Goal: Task Accomplishment & Management: Use online tool/utility

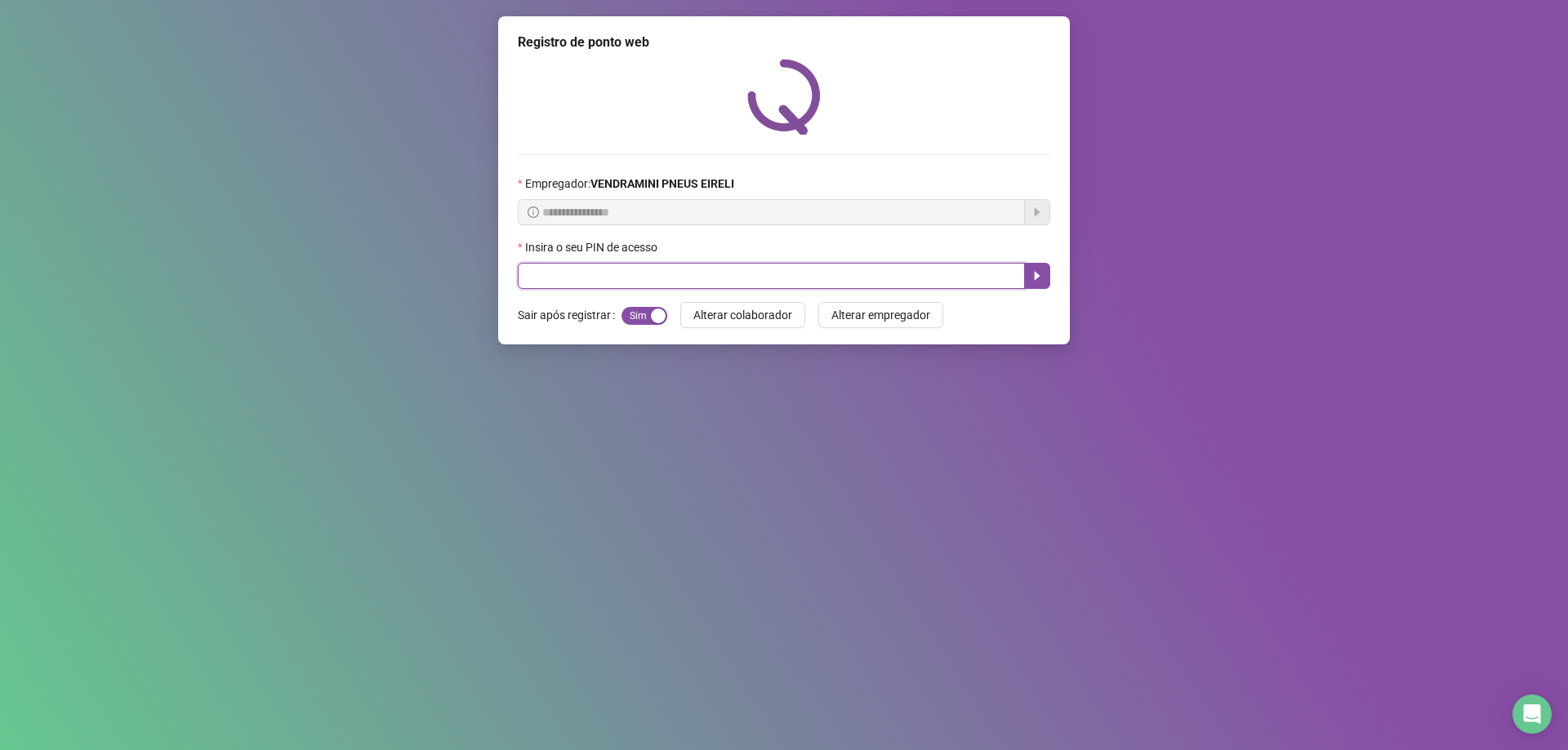
click at [811, 269] on input "text" at bounding box center [771, 276] width 507 height 26
type input "*****"
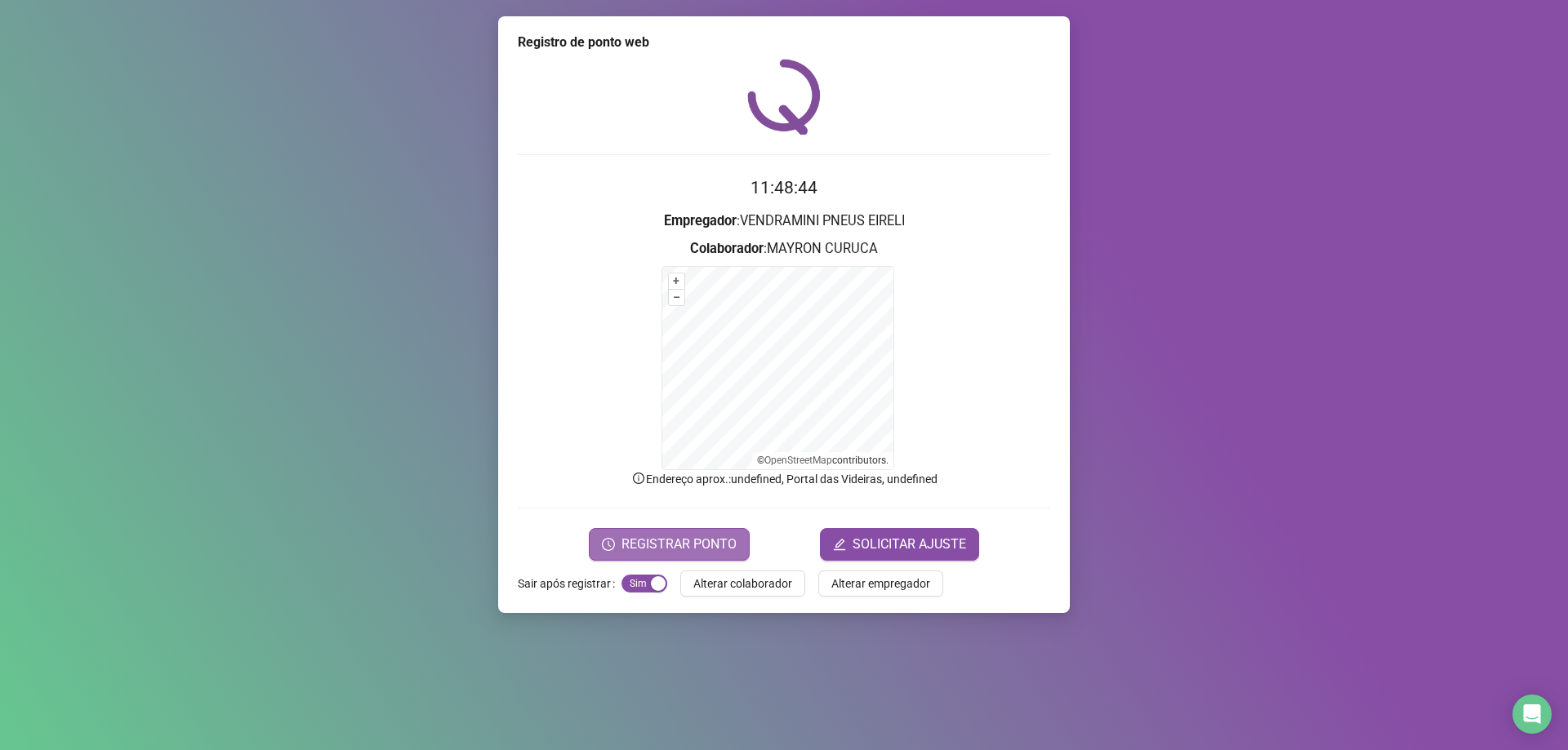
drag, startPoint x: 692, startPoint y: 537, endPoint x: 707, endPoint y: 547, distance: 18.0
click at [706, 547] on span "REGISTRAR PONTO" at bounding box center [679, 545] width 115 height 20
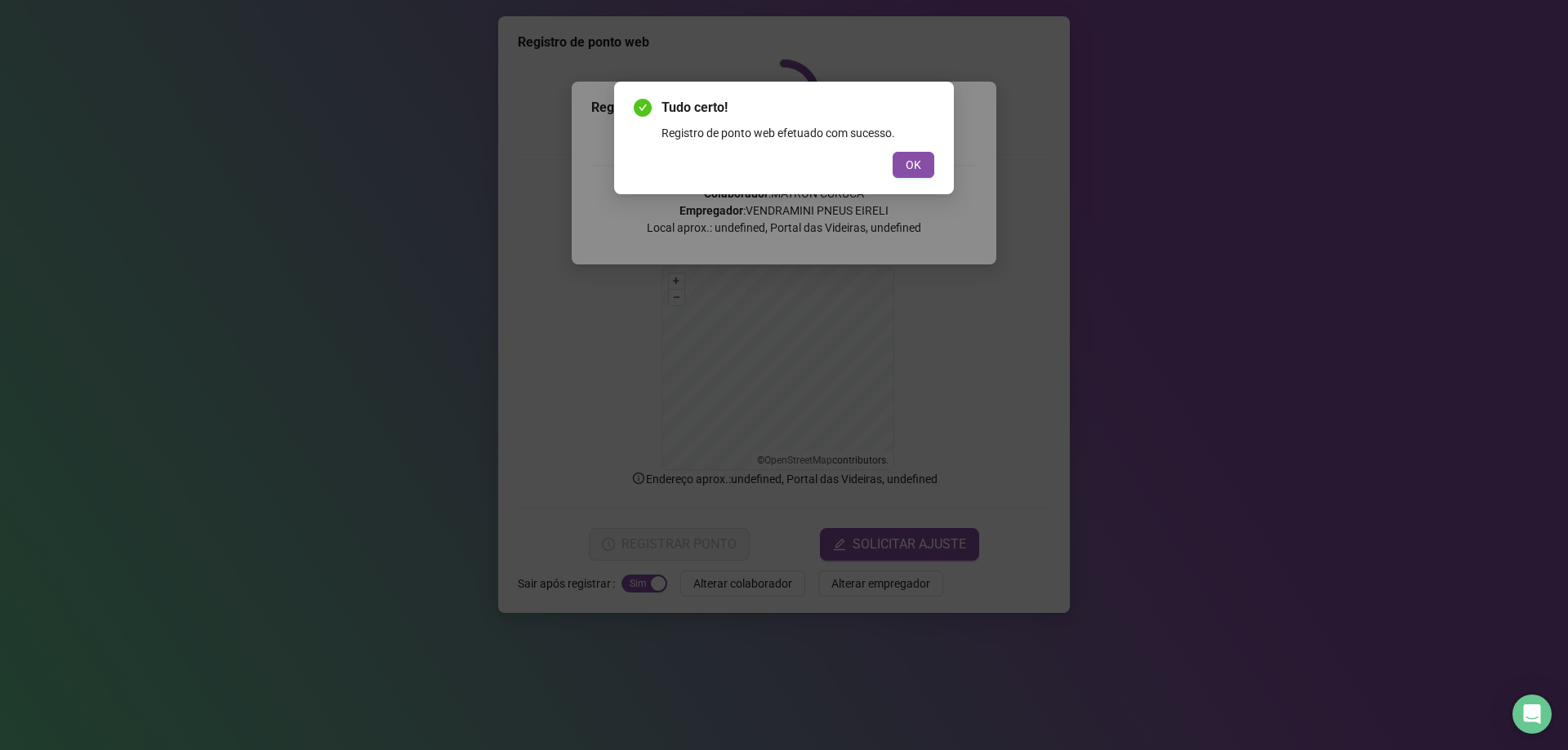
click at [901, 176] on button "OK" at bounding box center [913, 165] width 42 height 26
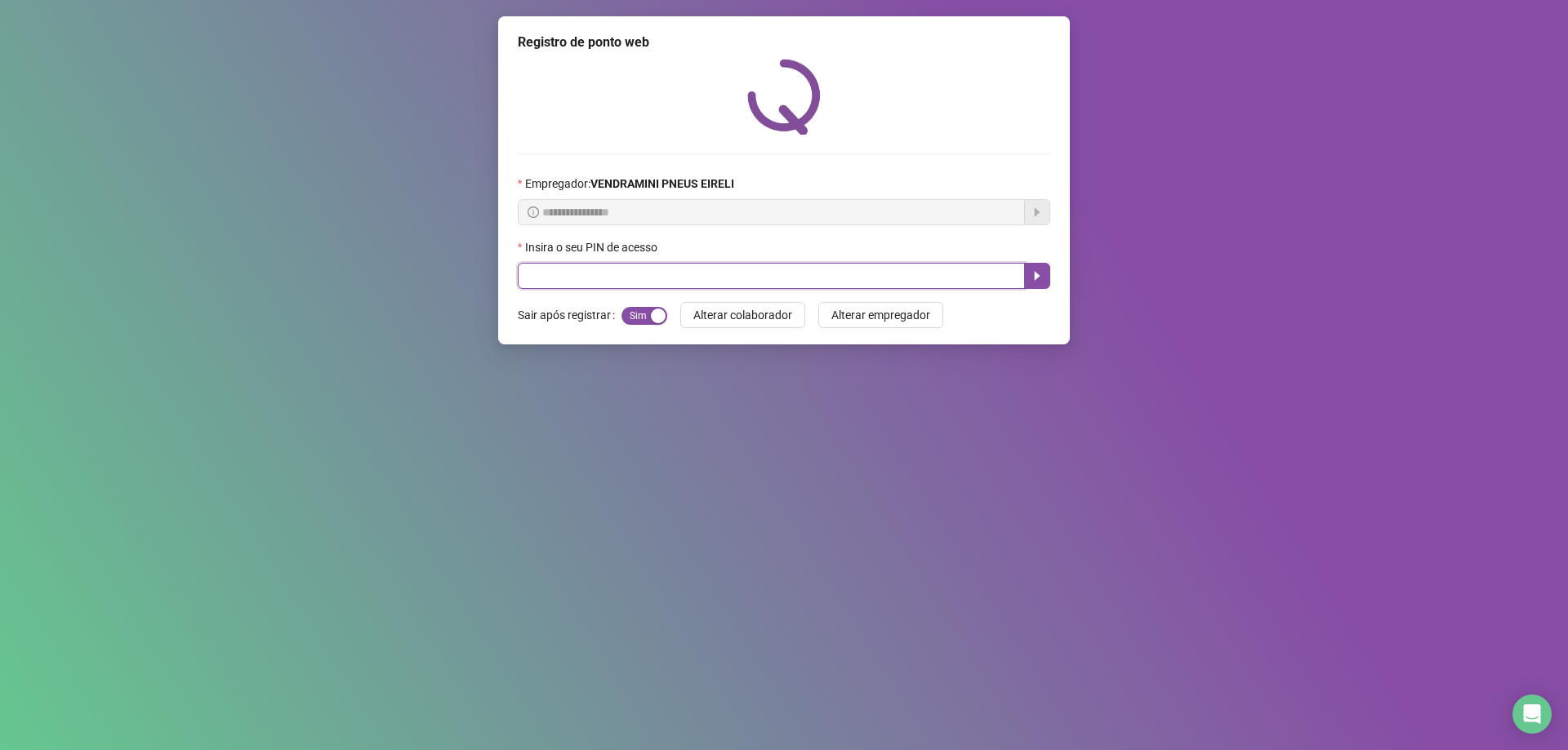
click at [829, 273] on input "text" at bounding box center [771, 276] width 507 height 26
click at [832, 274] on input "text" at bounding box center [771, 276] width 507 height 26
type input "*****"
drag, startPoint x: 609, startPoint y: 284, endPoint x: 610, endPoint y: 267, distance: 17.0
click at [610, 270] on input "text" at bounding box center [771, 276] width 507 height 26
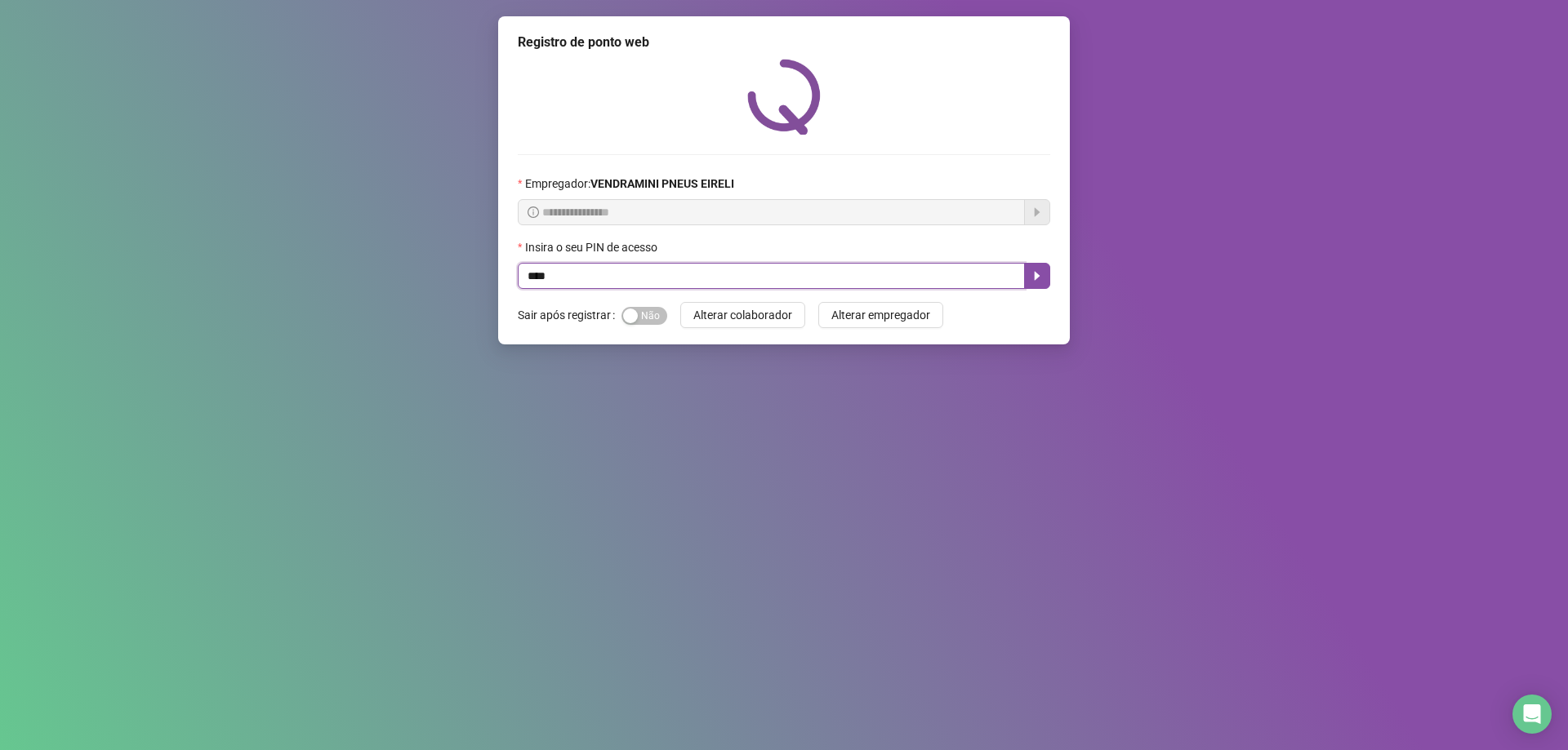
type input "*****"
click at [1040, 275] on icon "caret-right" at bounding box center [1037, 276] width 13 height 13
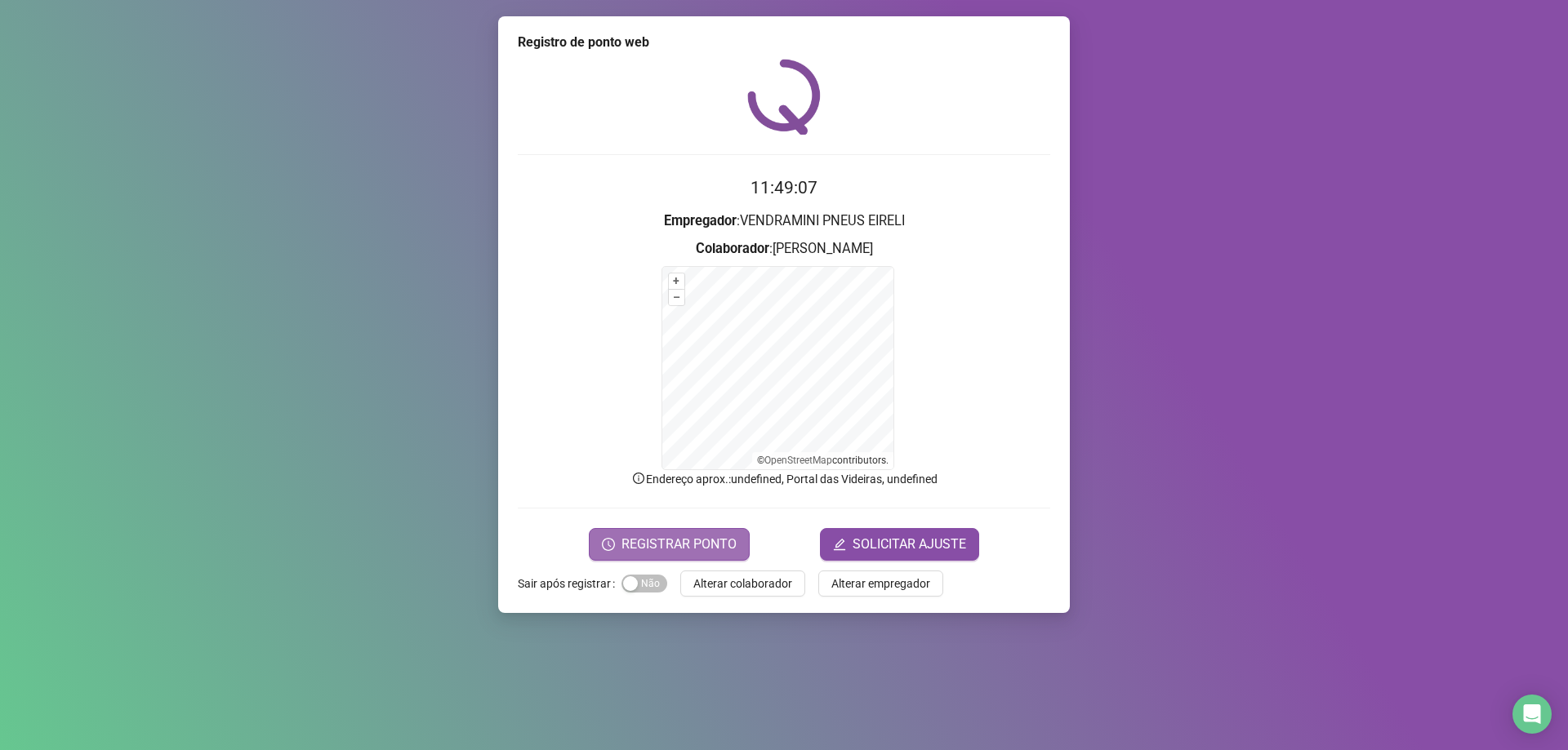
click at [693, 548] on span "REGISTRAR PONTO" at bounding box center [679, 545] width 115 height 20
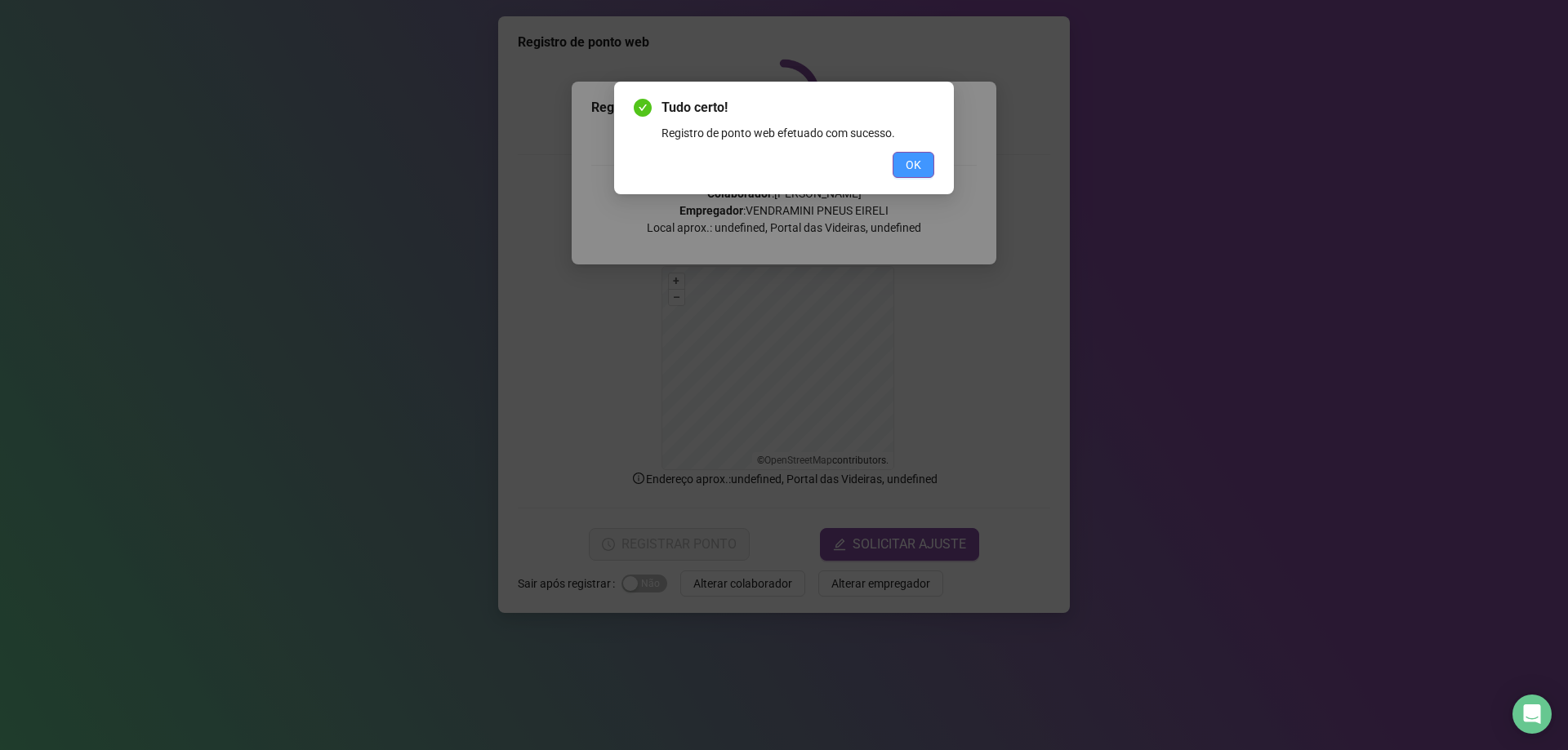
click at [896, 168] on button "OK" at bounding box center [913, 165] width 42 height 26
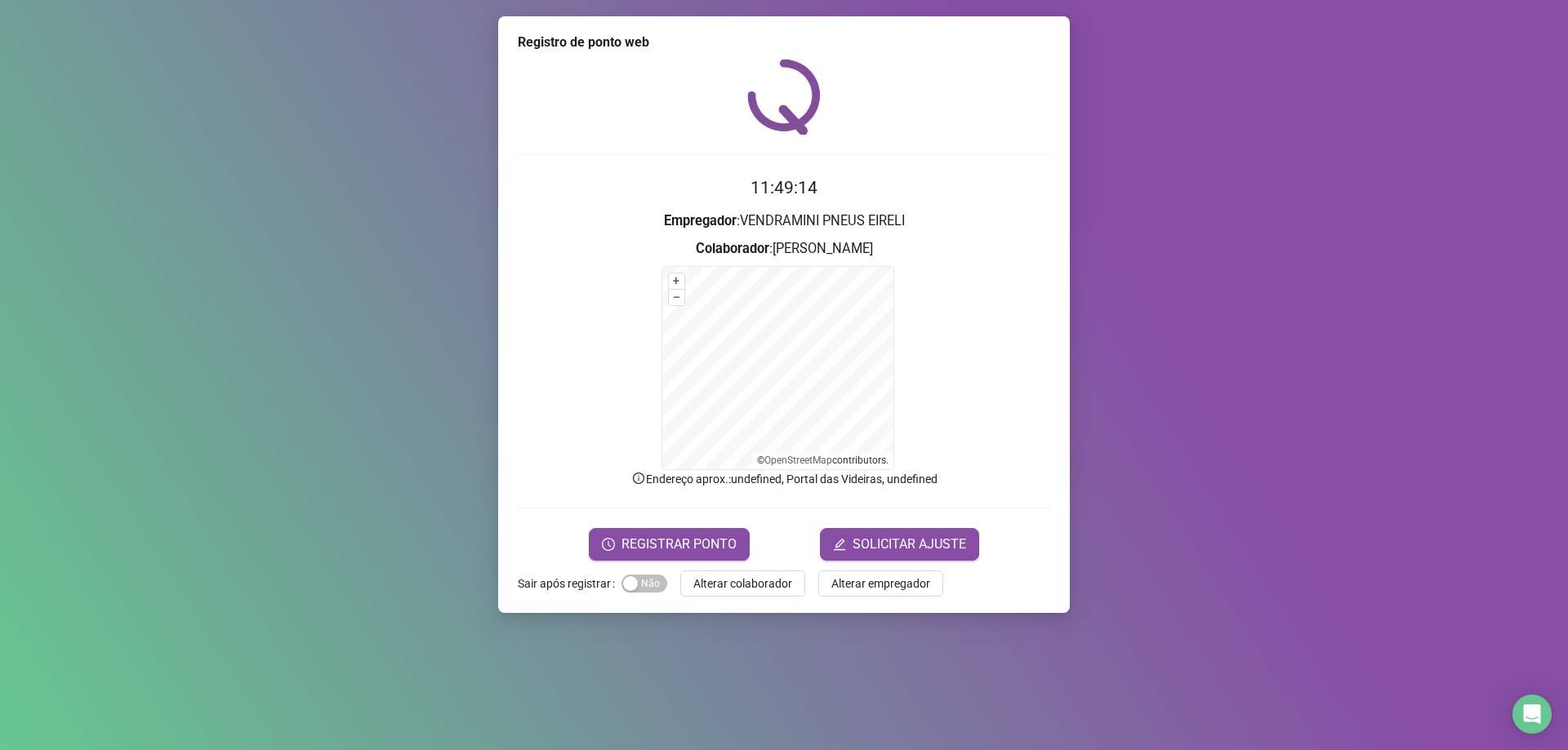
drag, startPoint x: 751, startPoint y: 591, endPoint x: 751, endPoint y: 550, distance: 41.0
click at [751, 586] on span "Alterar colaborador" at bounding box center [742, 584] width 99 height 18
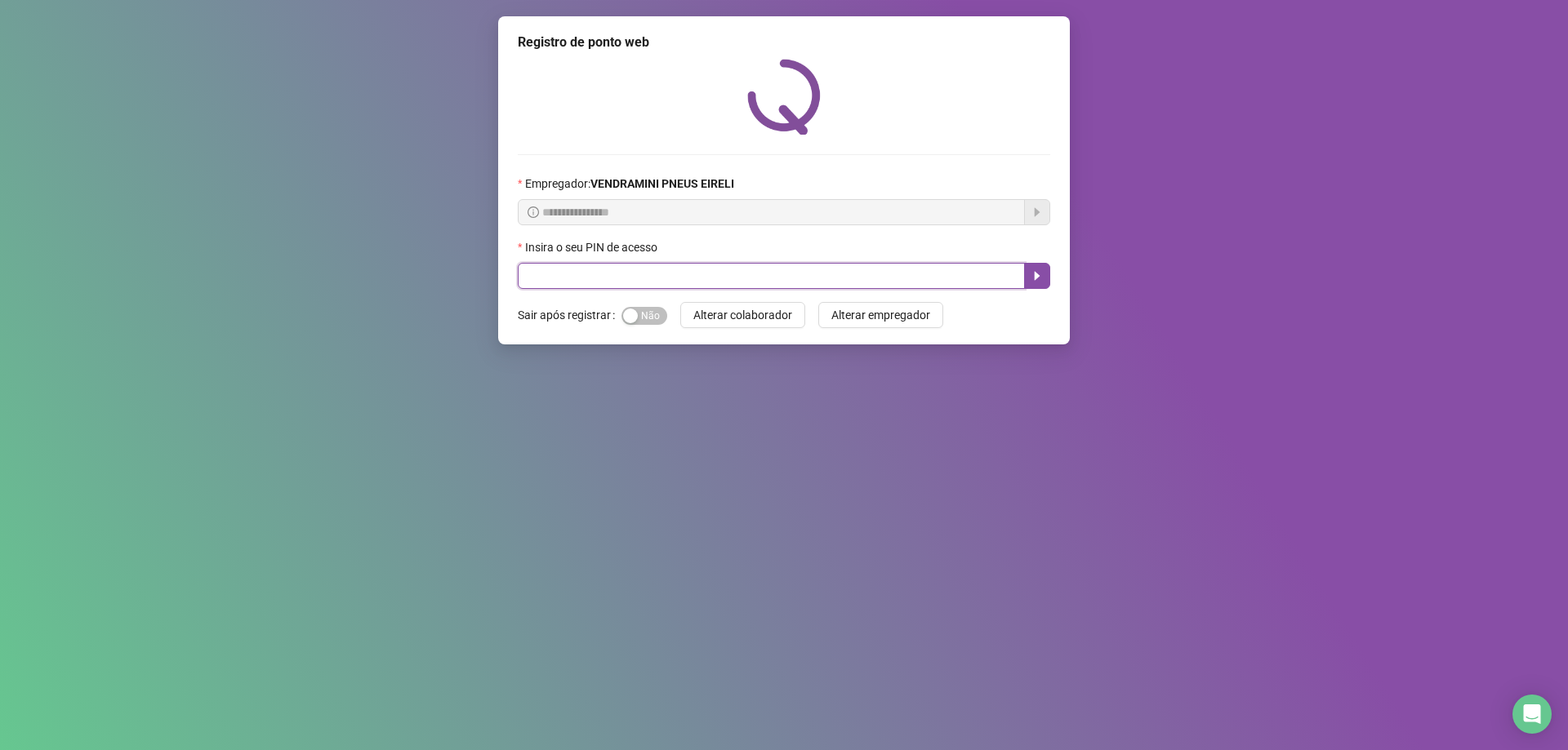
click at [726, 277] on input "text" at bounding box center [771, 276] width 507 height 26
type input "*****"
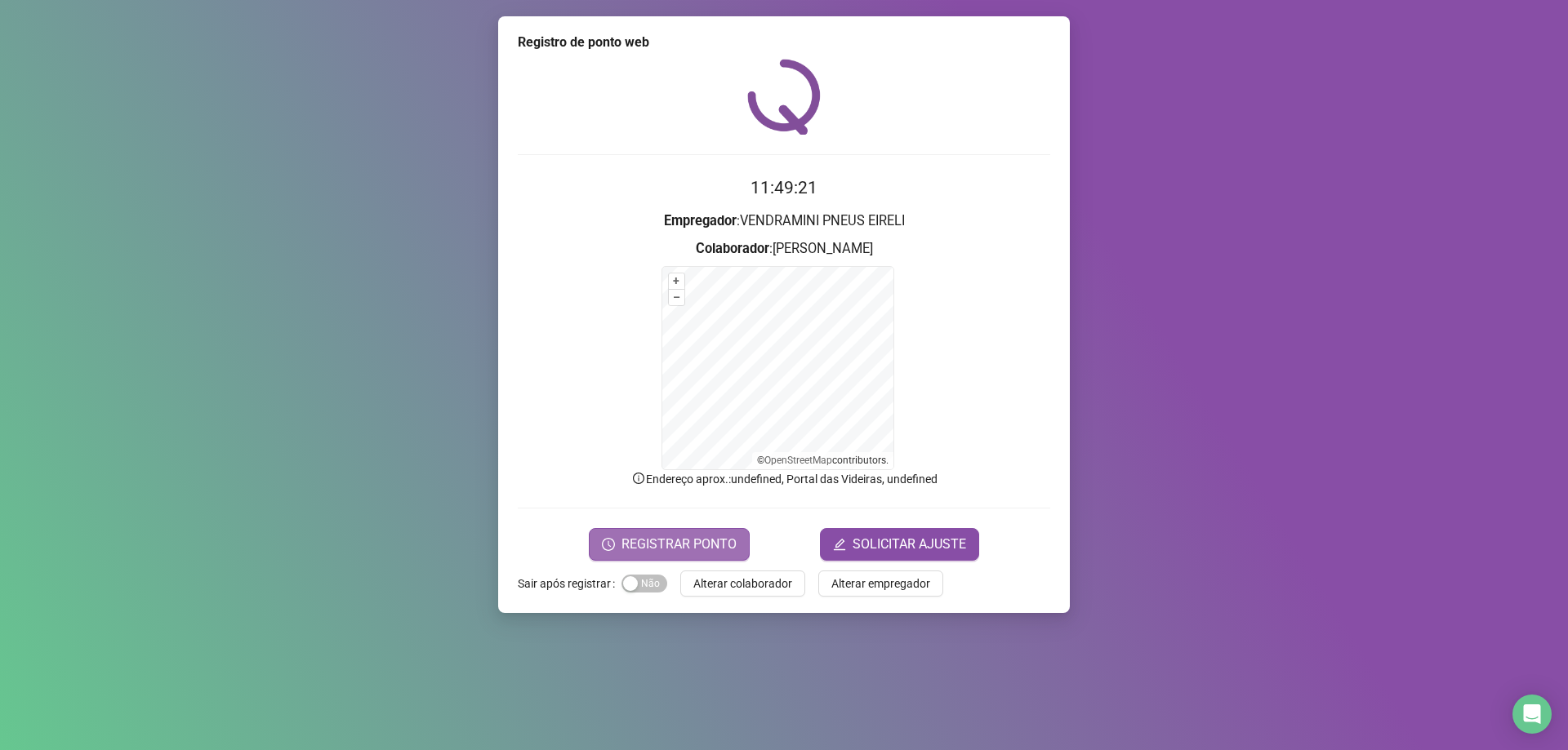
click at [688, 541] on span "REGISTRAR PONTO" at bounding box center [679, 545] width 115 height 20
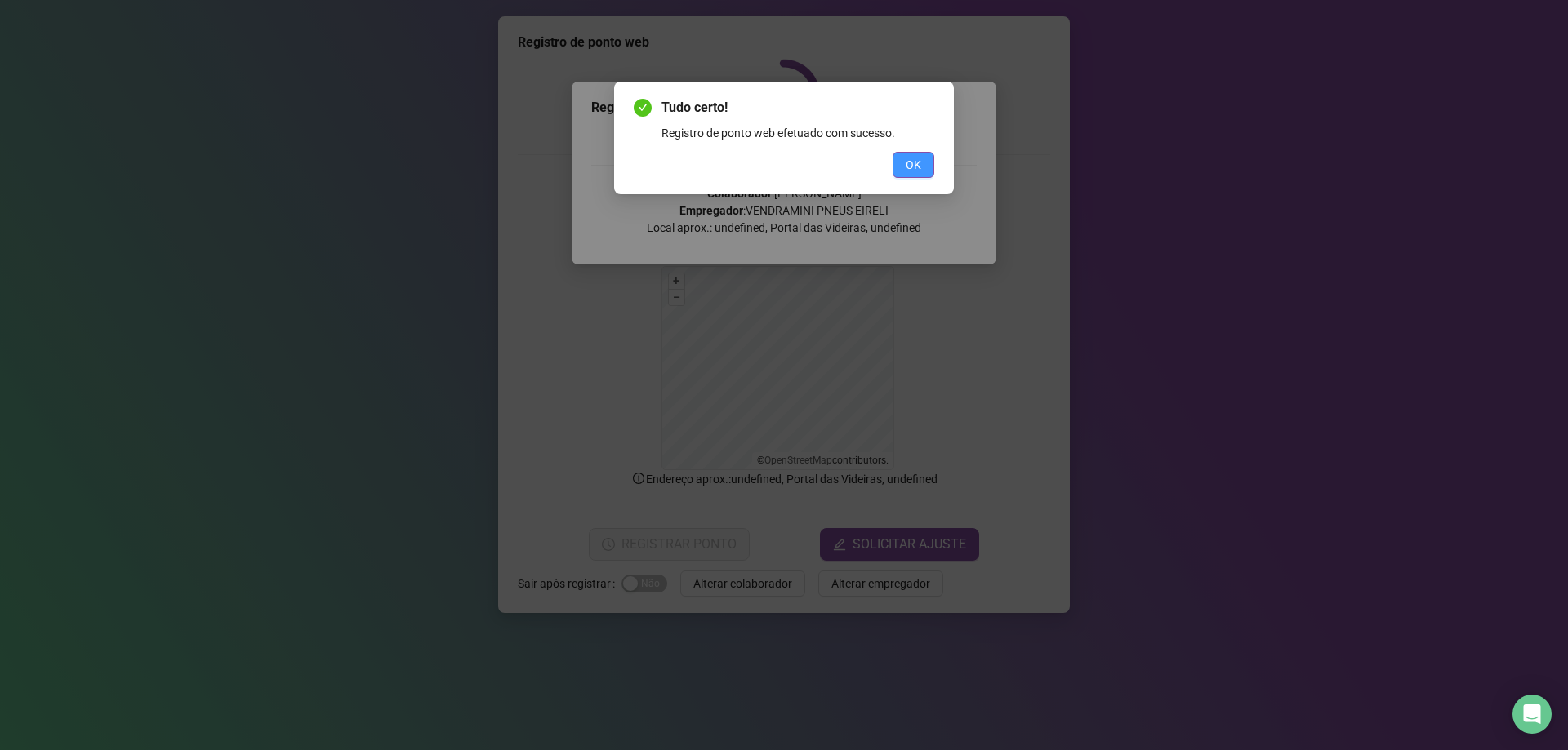
click at [902, 172] on button "OK" at bounding box center [913, 165] width 42 height 26
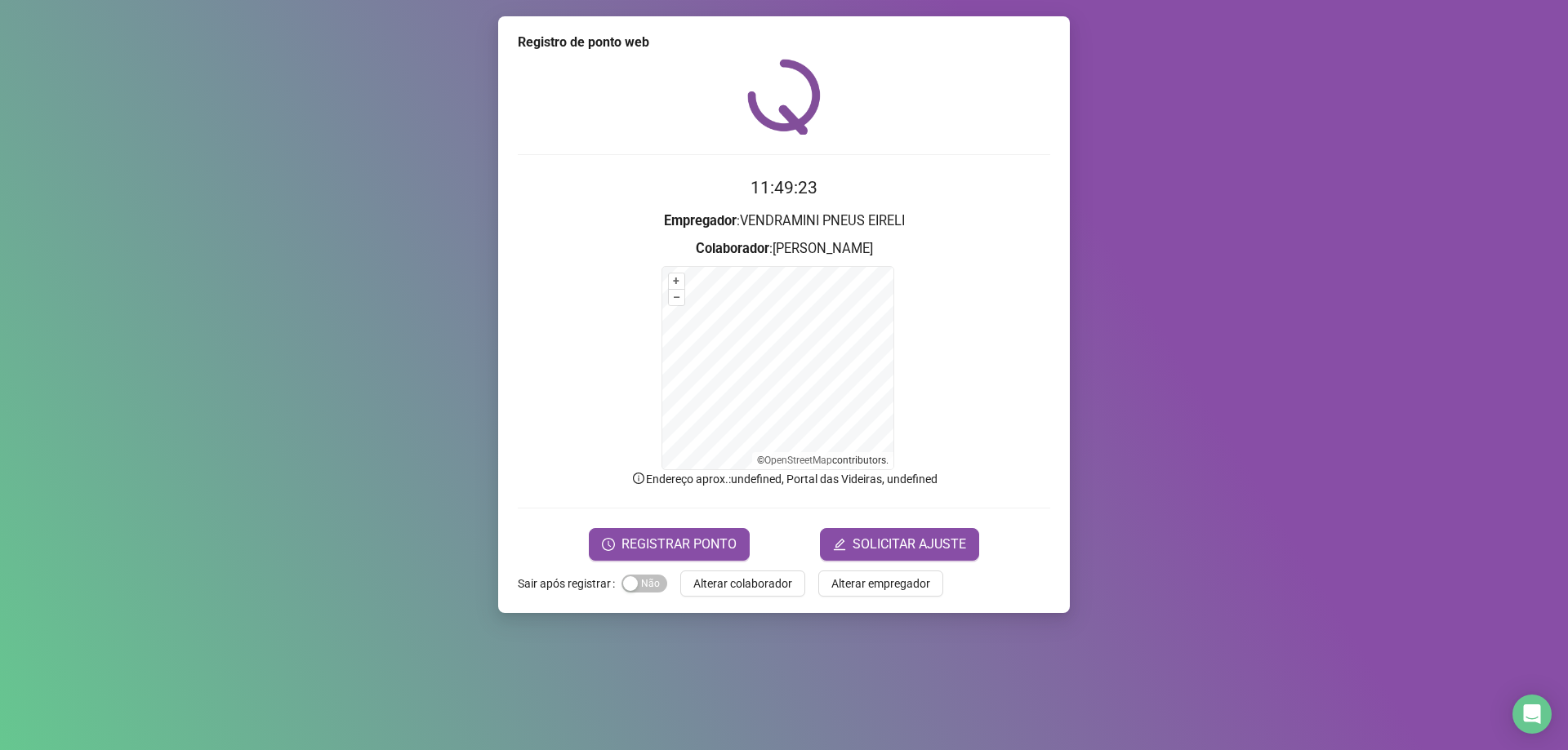
click at [764, 577] on span "Alterar colaborador" at bounding box center [742, 584] width 99 height 18
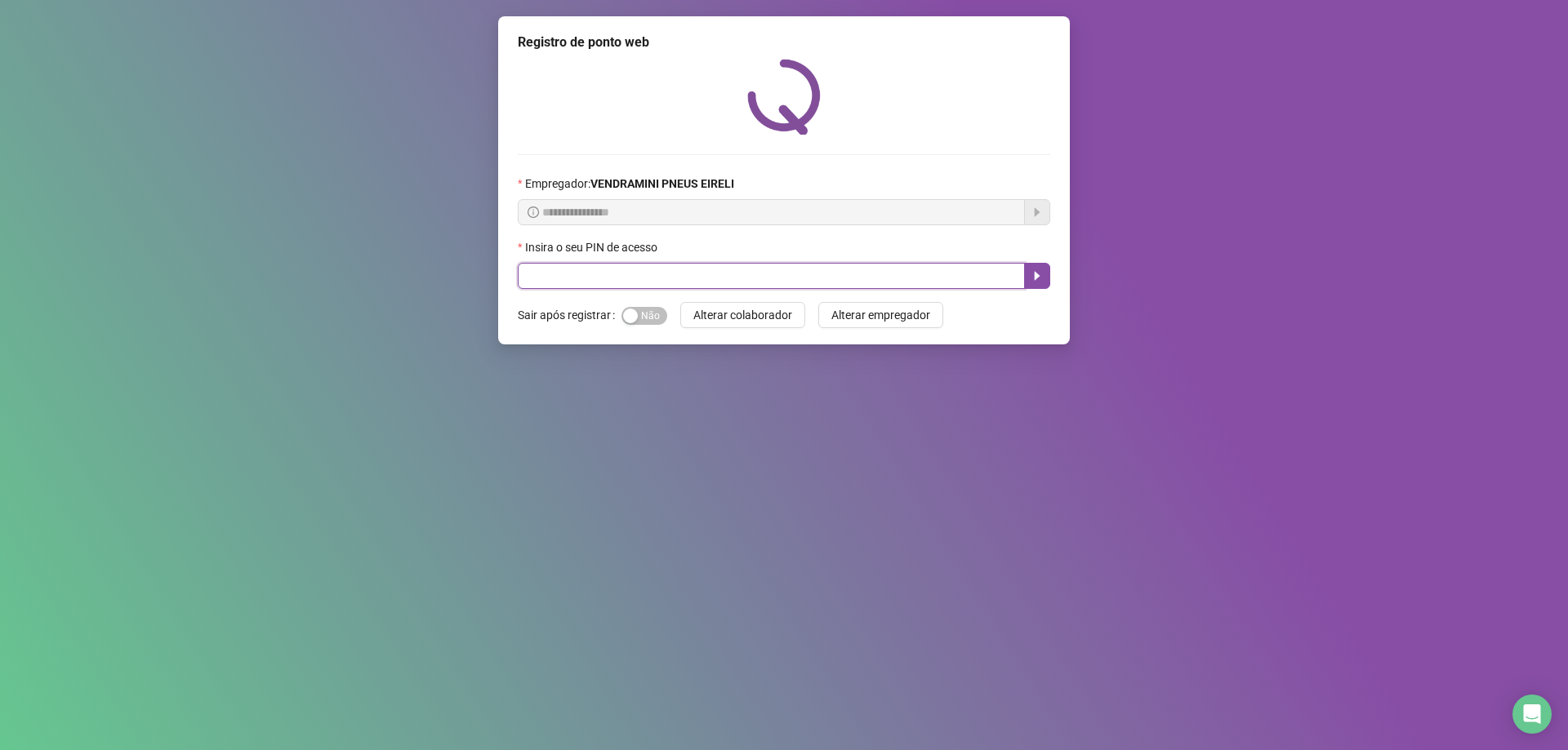
click at [783, 264] on input "text" at bounding box center [771, 276] width 507 height 26
type input "*****"
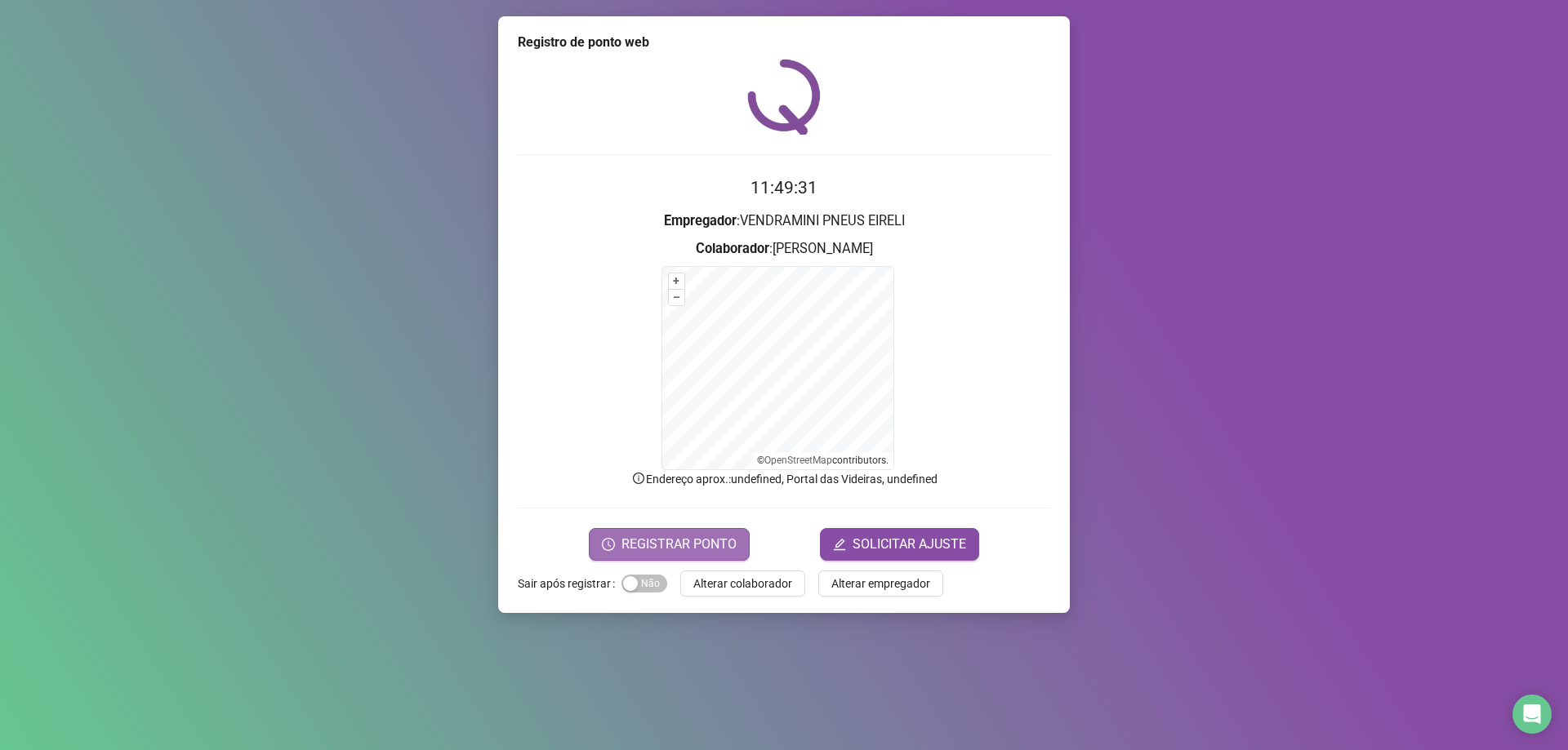
click at [723, 554] on span "REGISTRAR PONTO" at bounding box center [679, 545] width 115 height 20
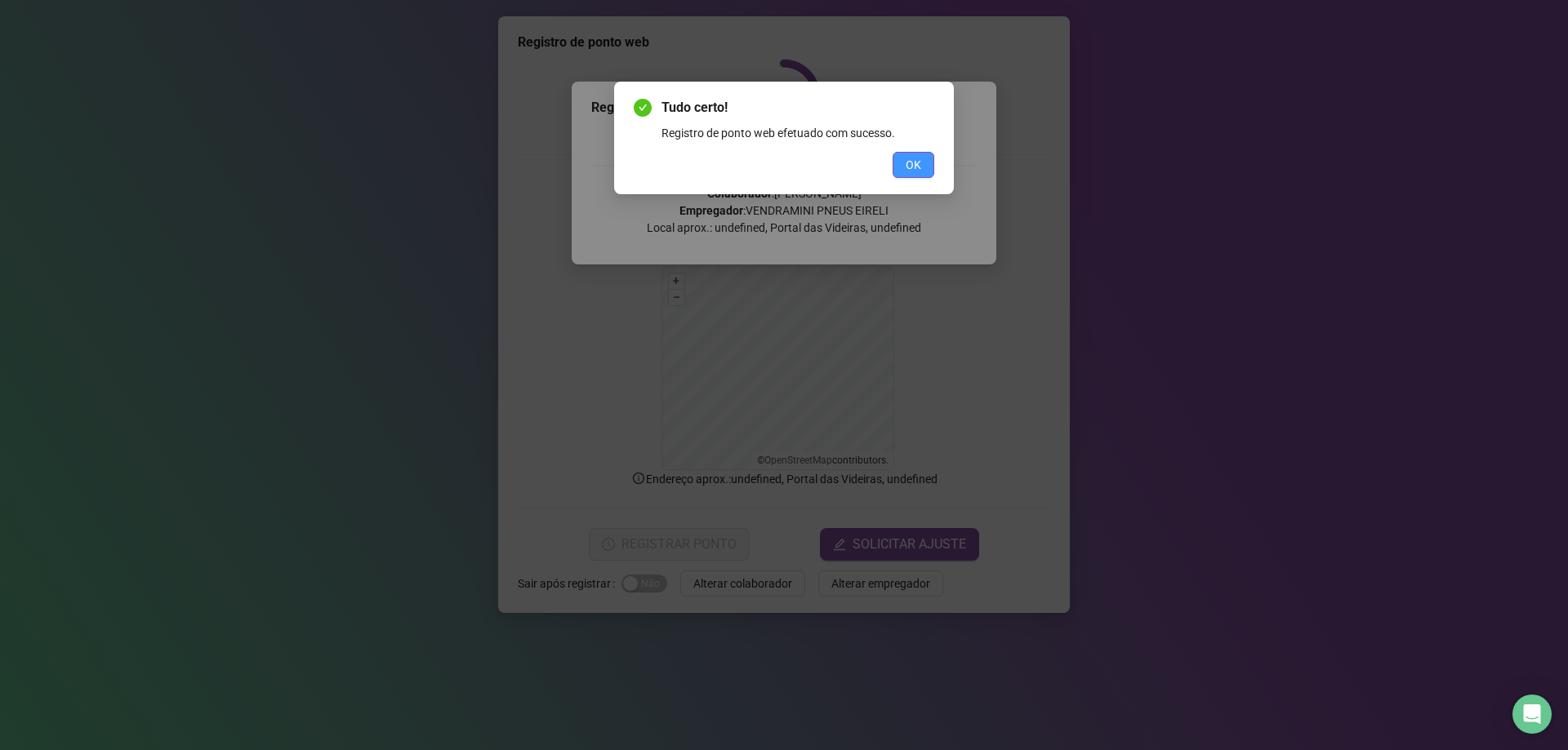
click at [913, 175] on button "OK" at bounding box center [913, 165] width 42 height 26
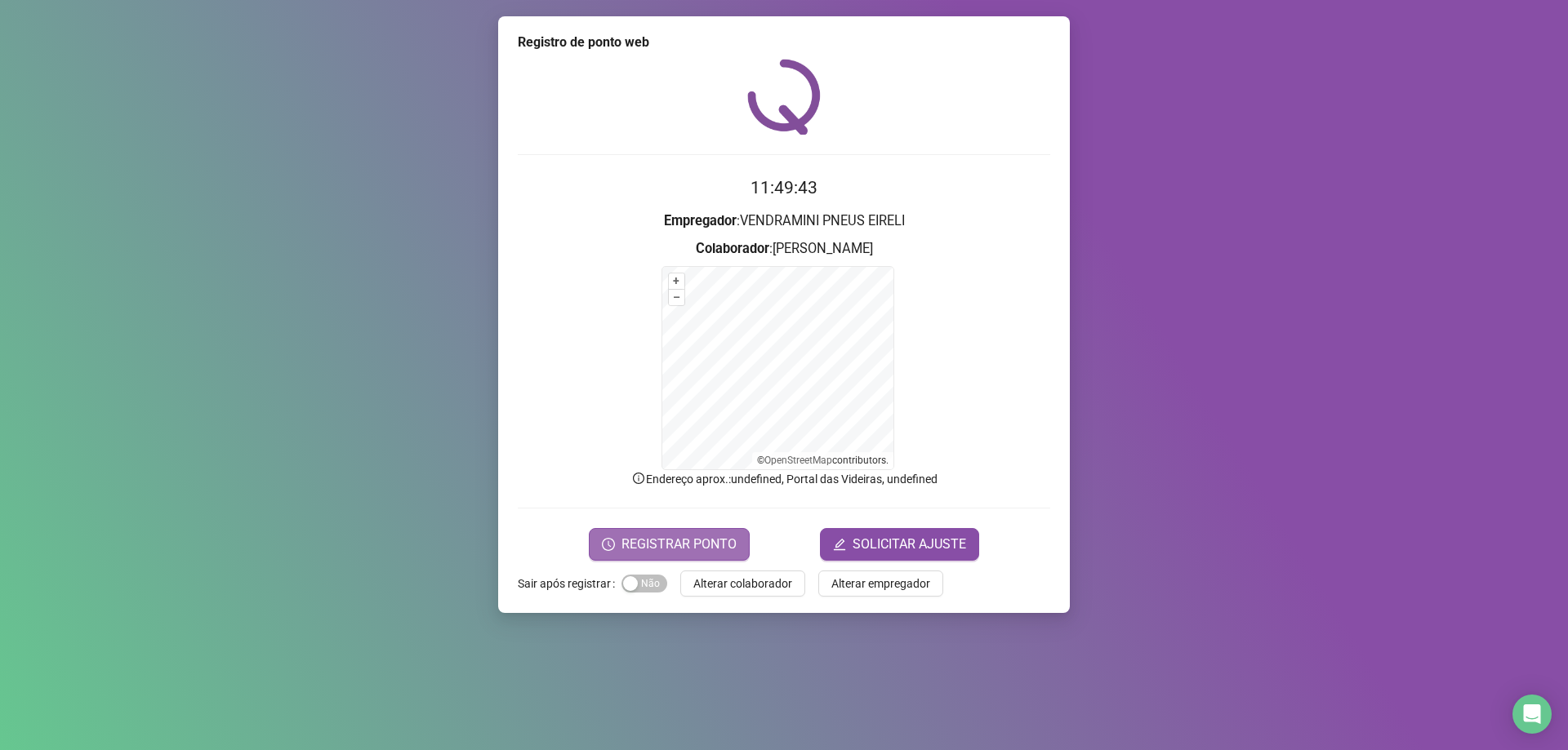
click at [625, 546] on span "REGISTRAR PONTO" at bounding box center [679, 545] width 115 height 20
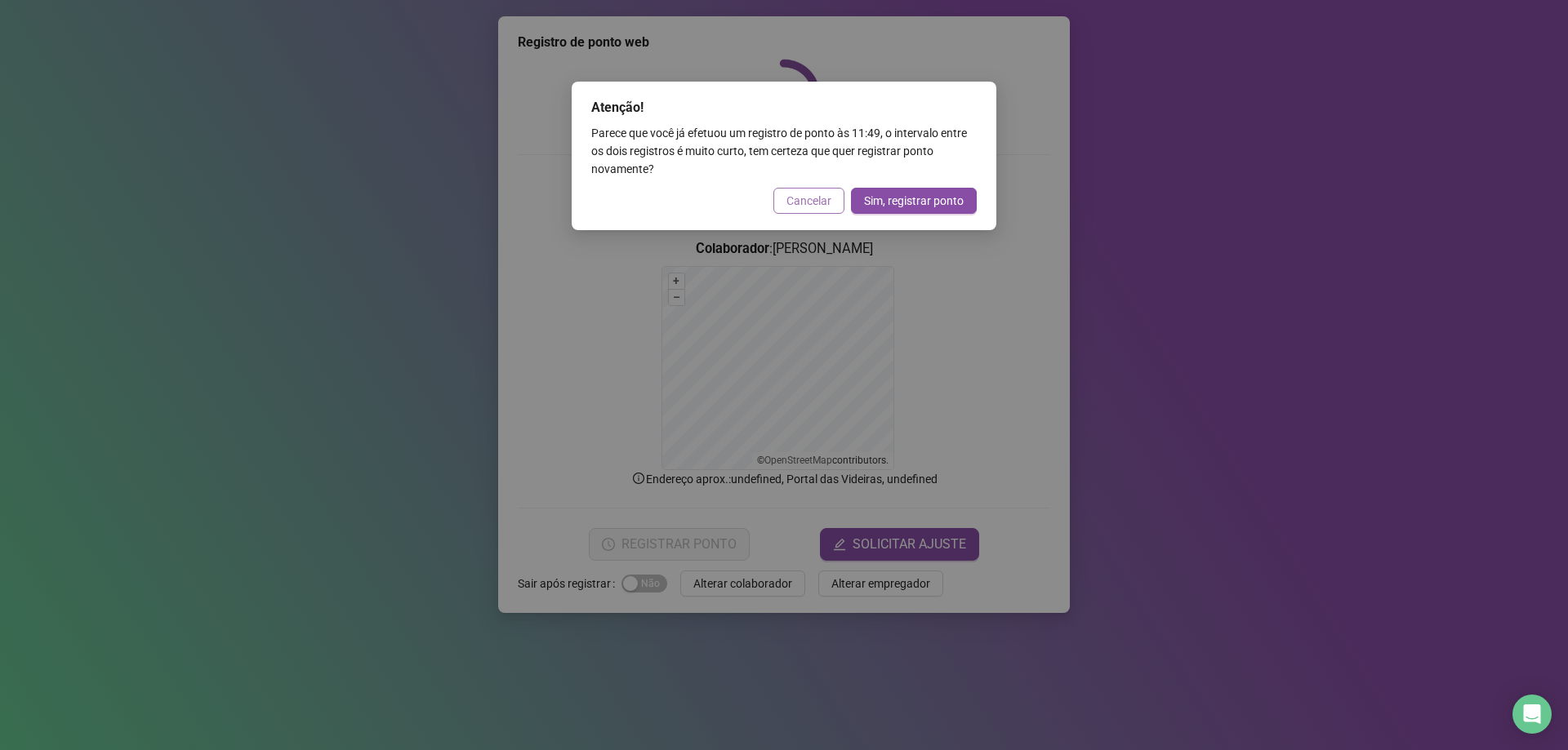
click at [815, 206] on span "Cancelar" at bounding box center [808, 201] width 45 height 18
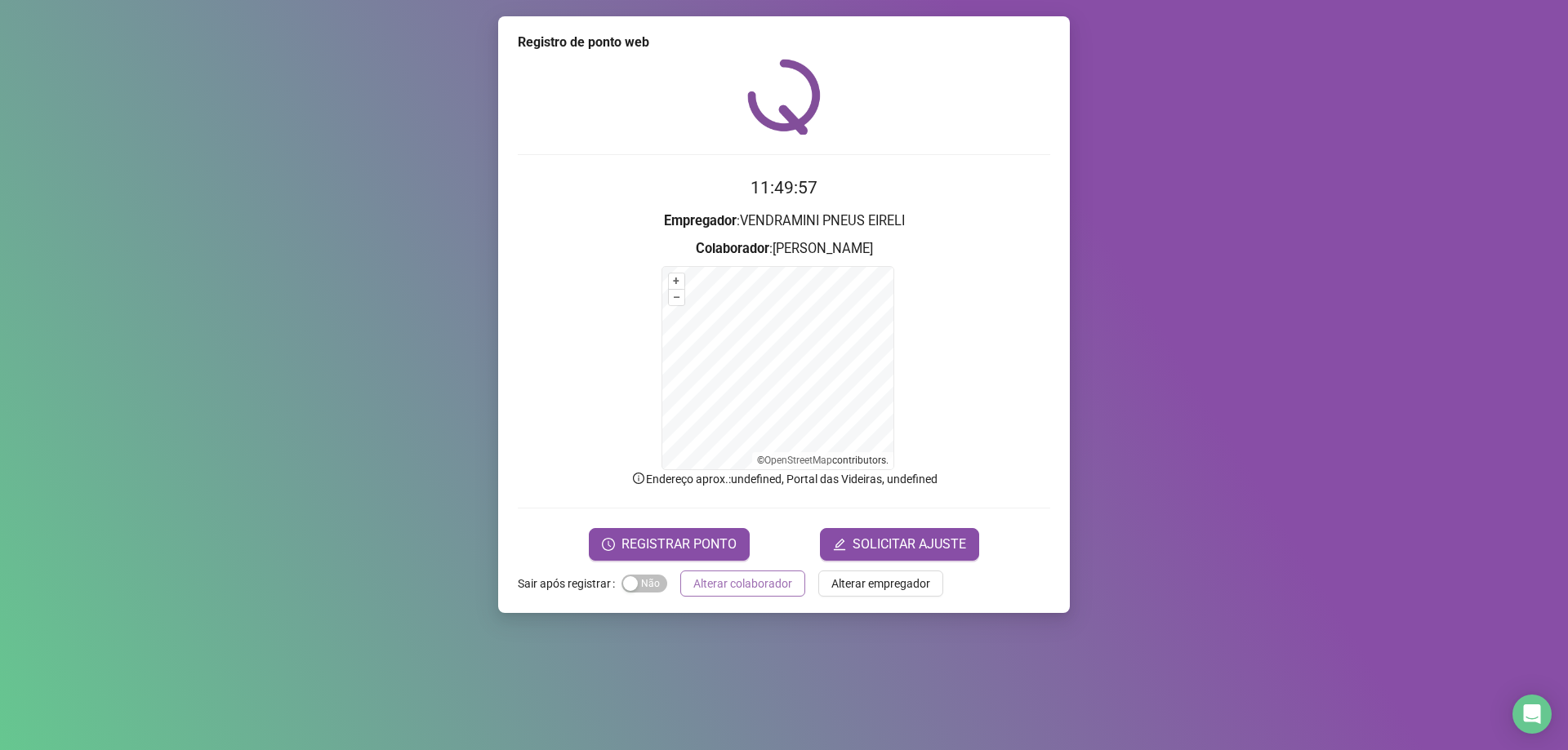
click at [775, 584] on span "Alterar colaborador" at bounding box center [742, 584] width 99 height 18
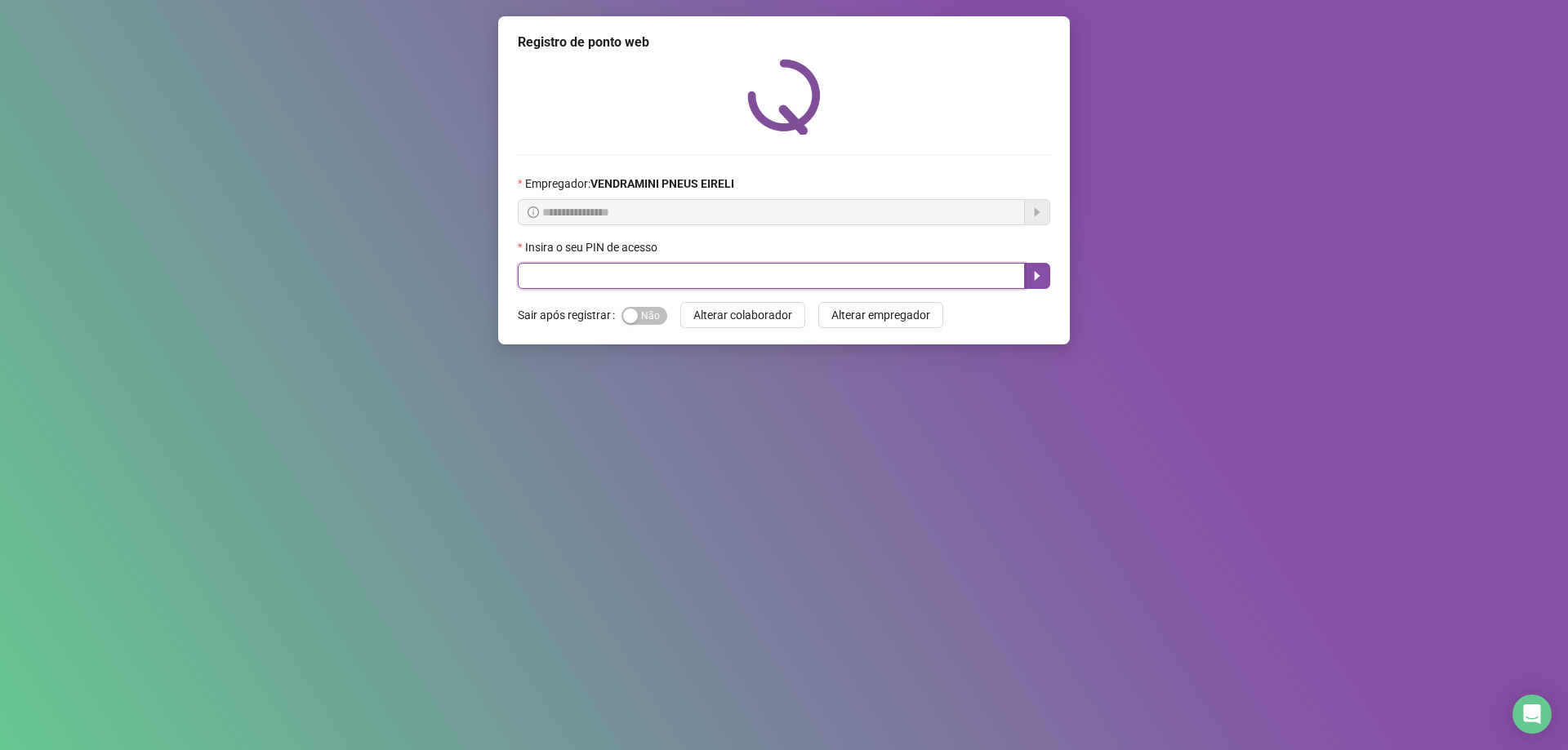
drag, startPoint x: 764, startPoint y: 277, endPoint x: 772, endPoint y: 293, distance: 17.9
click at [765, 280] on input "text" at bounding box center [771, 276] width 507 height 26
type input "*****"
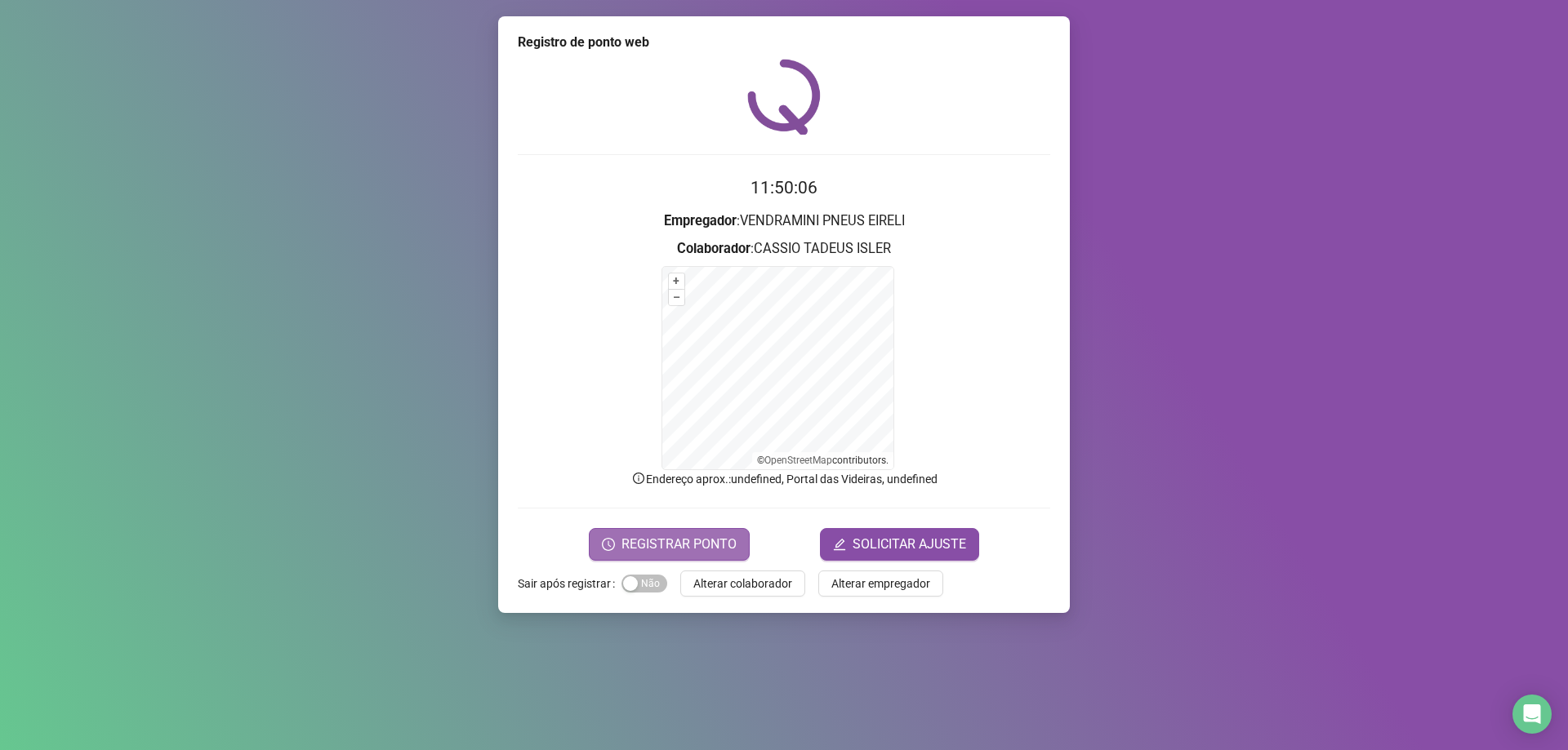
click at [733, 544] on span "REGISTRAR PONTO" at bounding box center [679, 545] width 115 height 20
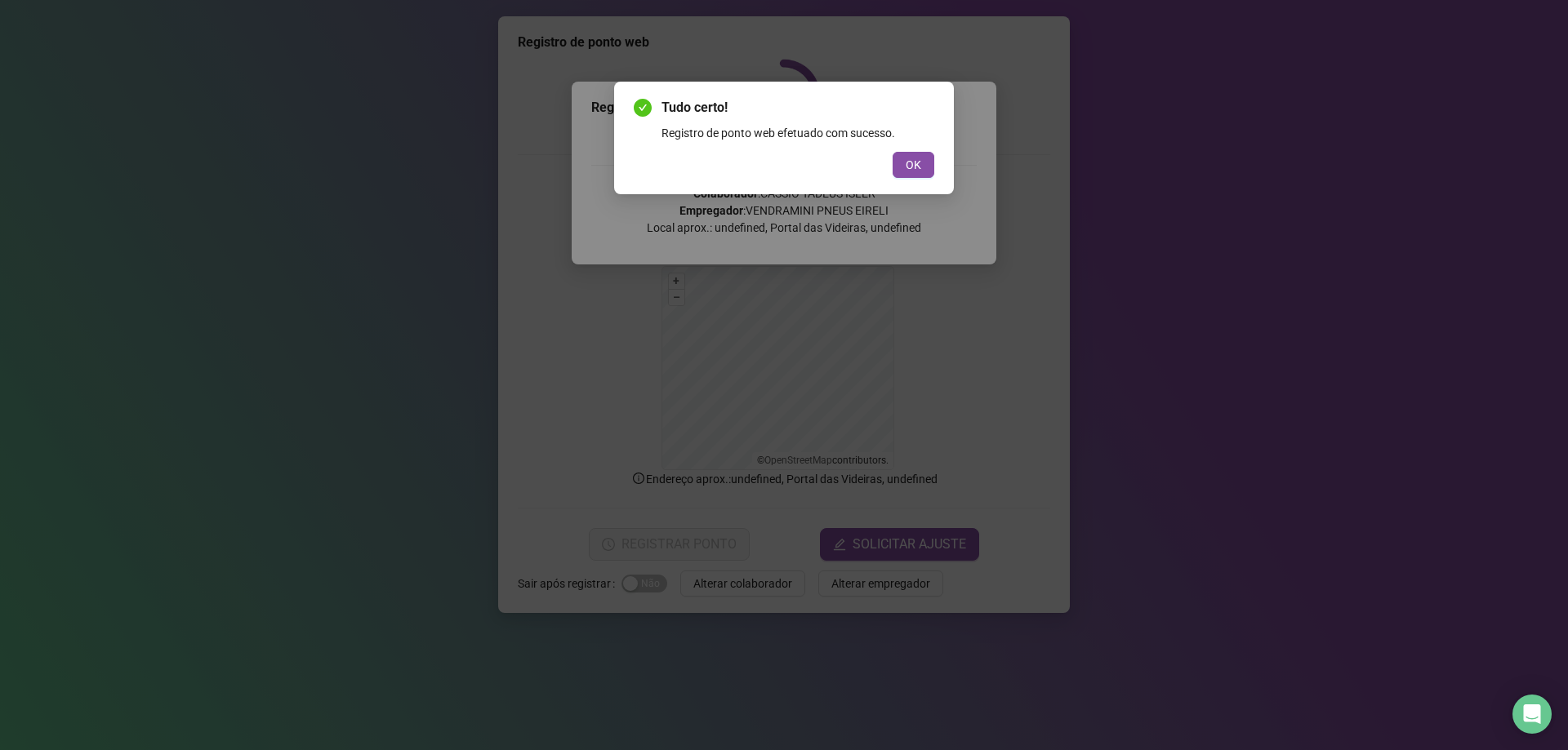
drag, startPoint x: 892, startPoint y: 74, endPoint x: 876, endPoint y: 272, distance: 198.6
drag, startPoint x: 876, startPoint y: 272, endPoint x: 1074, endPoint y: 141, distance: 237.4
click at [1101, 144] on div "Tudo certo! Registro de ponto web efetuado com sucesso. OK" at bounding box center [784, 375] width 1568 height 750
click at [934, 168] on div "Tudo certo! Registro de ponto web efetuado com sucesso. OK" at bounding box center [784, 138] width 339 height 113
click at [905, 164] on button "OK" at bounding box center [913, 165] width 42 height 26
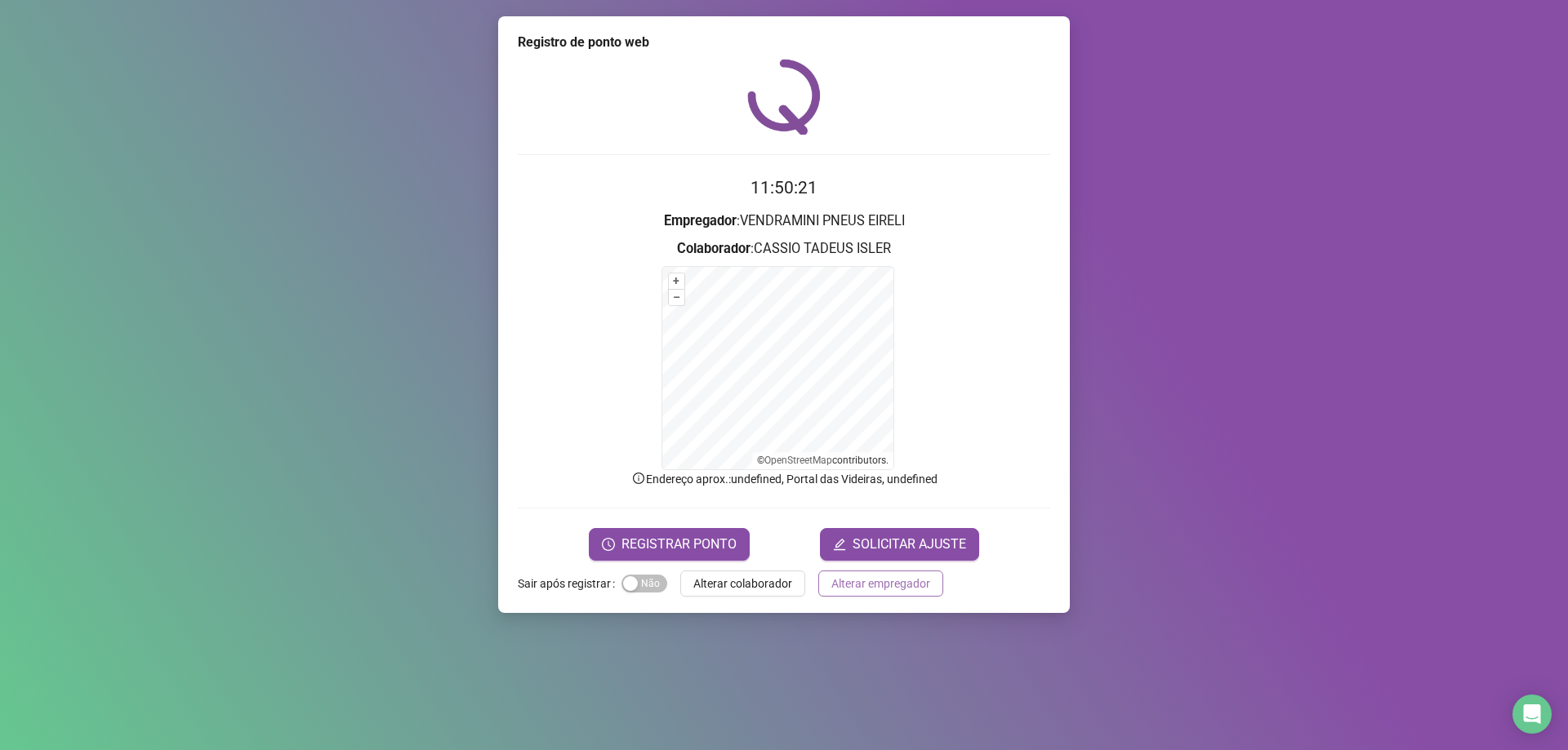
click at [907, 578] on span "Alterar empregador" at bounding box center [880, 584] width 99 height 18
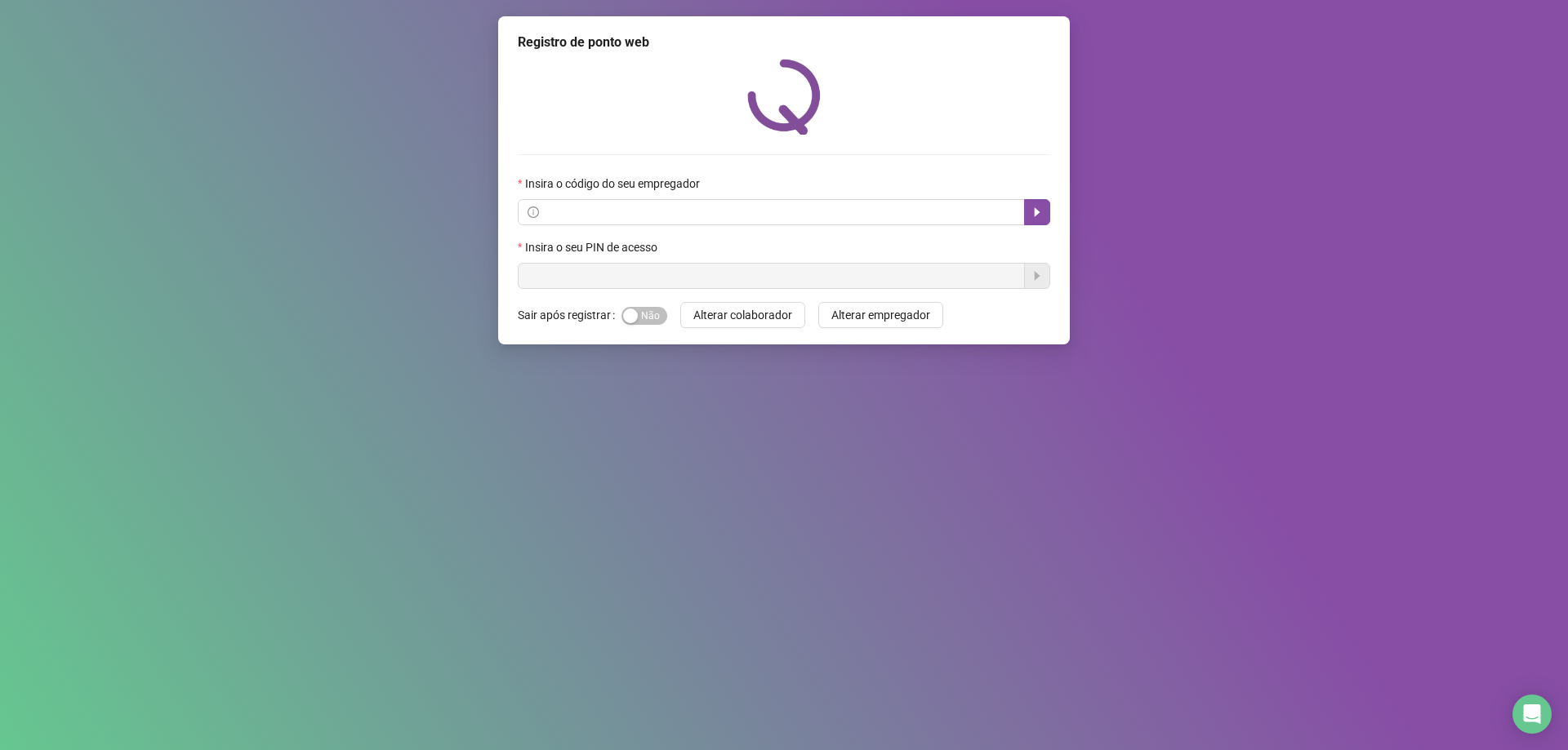
drag, startPoint x: 809, startPoint y: 167, endPoint x: 767, endPoint y: 238, distance: 82.5
click at [808, 167] on div "Insira o código do seu empregador Insira o seu PIN de acesso" at bounding box center [784, 174] width 532 height 231
click at [797, 222] on span at bounding box center [771, 213] width 507 height 26
click at [710, 186] on label "Insira o código do seu empregador" at bounding box center [614, 184] width 193 height 18
click at [699, 209] on input "text" at bounding box center [779, 213] width 473 height 18
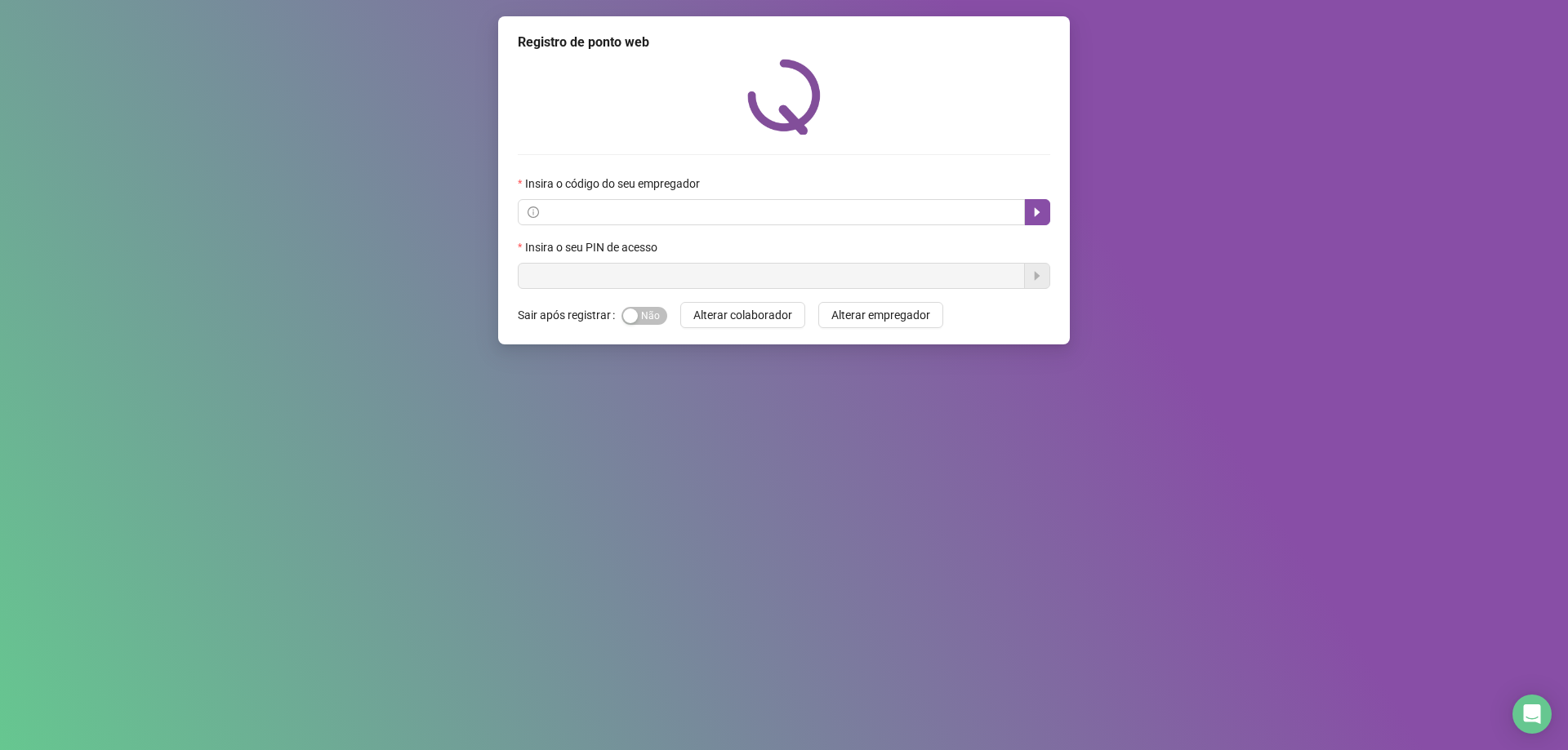
click at [646, 290] on div "Registro de ponto web Insira o código do seu empregador Insira o seu PIN de ace…" at bounding box center [784, 180] width 572 height 328
drag, startPoint x: 631, startPoint y: 244, endPoint x: 629, endPoint y: 255, distance: 11.2
click at [631, 244] on label "Insira o seu PIN de acesso" at bounding box center [593, 247] width 151 height 18
click at [657, 280] on div "Registro de ponto web Insira o código do seu empregador Insira o seu PIN de ace…" at bounding box center [784, 180] width 572 height 328
drag, startPoint x: 656, startPoint y: 290, endPoint x: 662, endPoint y: 257, distance: 33.5
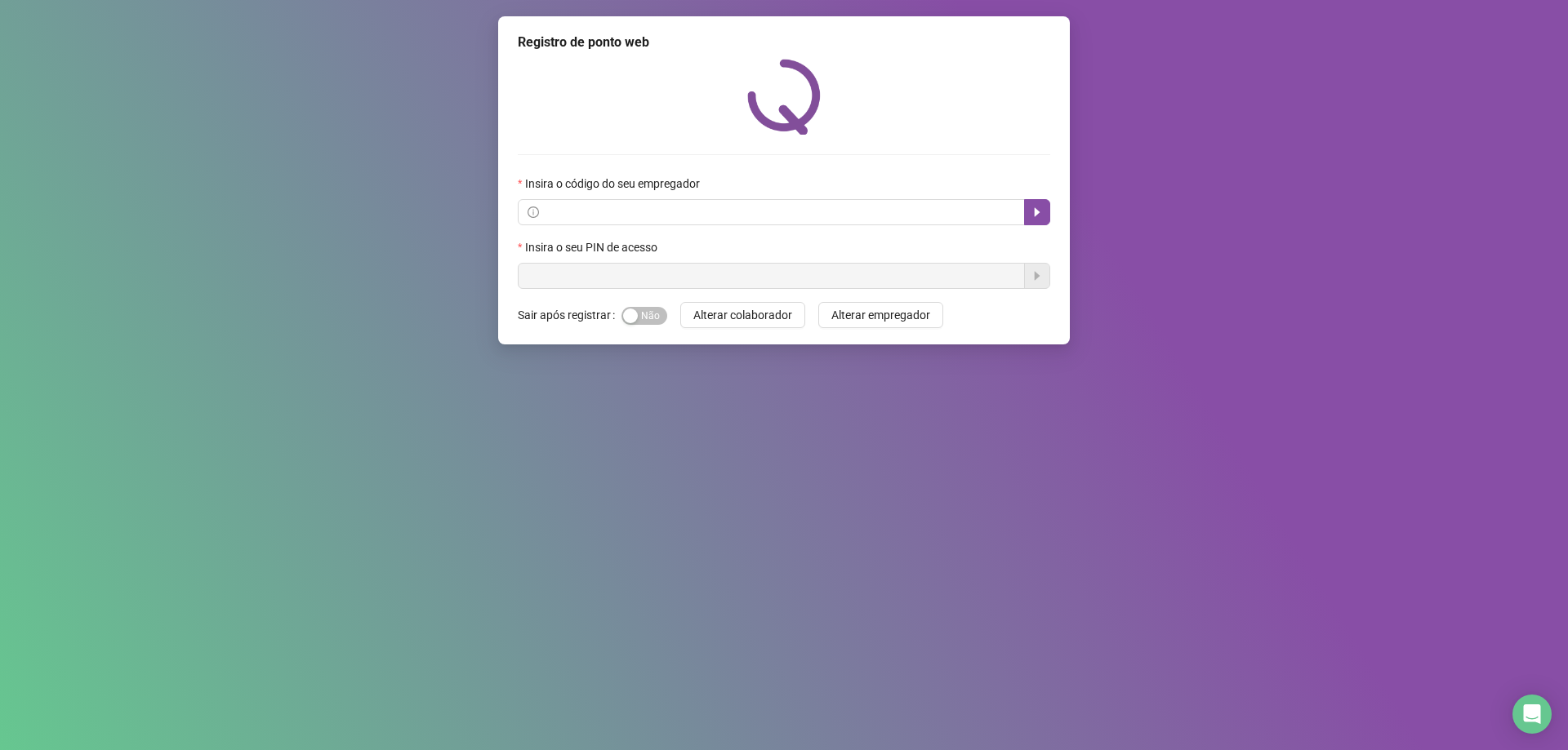
click at [662, 257] on div "Insira o seu PIN de acesso" at bounding box center [784, 263] width 532 height 51
click at [661, 255] on div "Insira o seu PIN de acesso" at bounding box center [784, 250] width 532 height 25
click at [648, 220] on input "text" at bounding box center [779, 213] width 473 height 18
